Goal: Navigation & Orientation: Find specific page/section

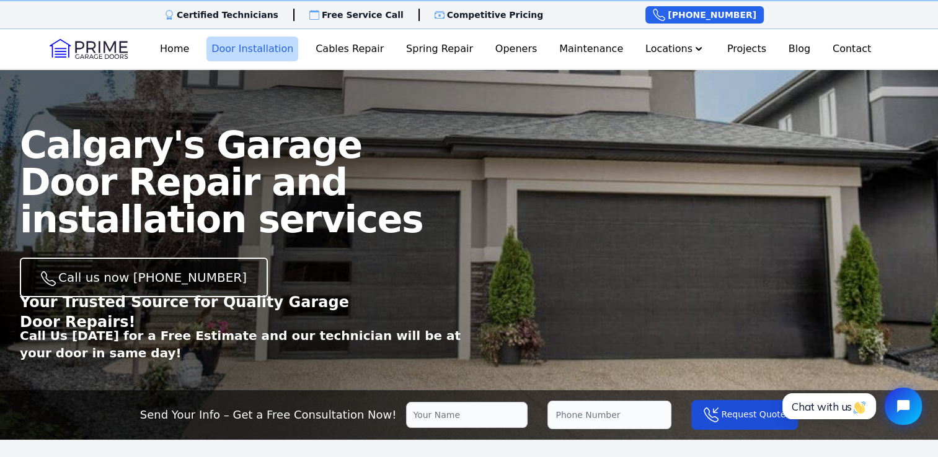
click at [241, 45] on link "Door Installation" at bounding box center [252, 49] width 92 height 25
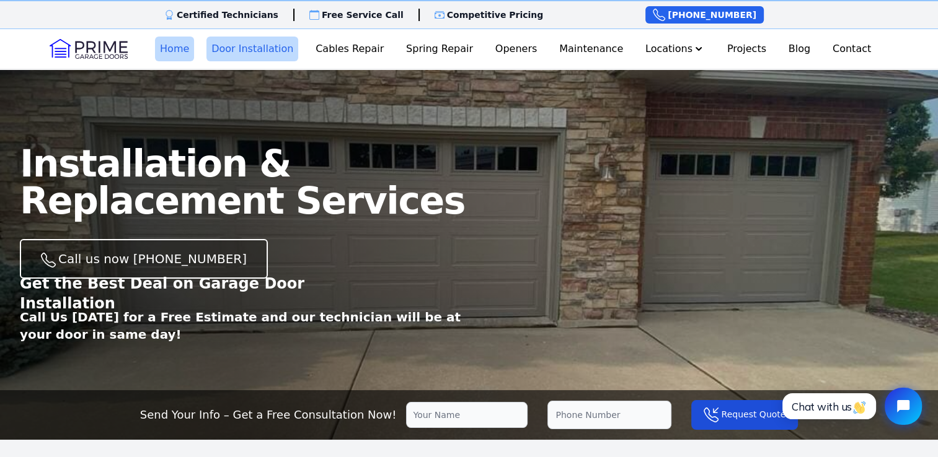
click at [177, 49] on link "Home" at bounding box center [174, 49] width 39 height 25
